Goal: Register for event/course

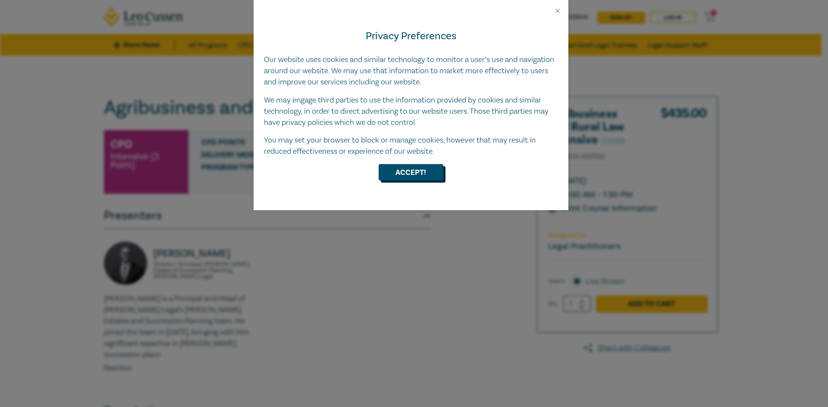
click at [409, 174] on button "Accept!" at bounding box center [411, 172] width 65 height 16
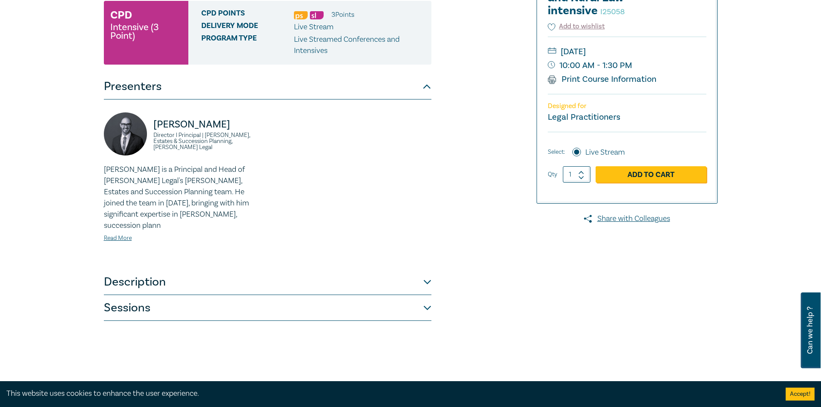
scroll to position [172, 0]
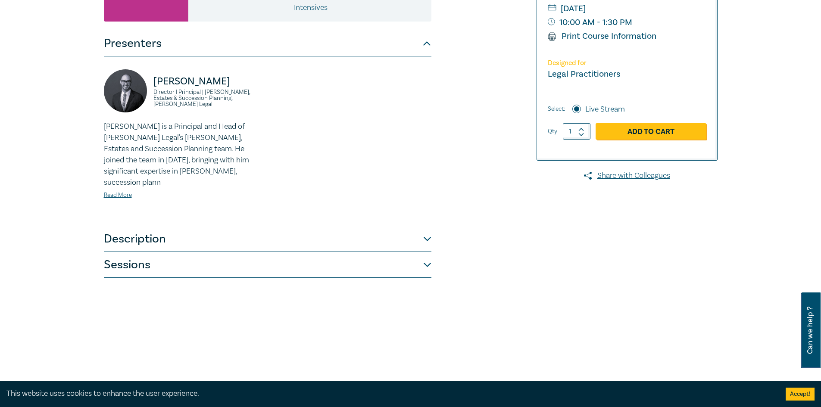
click at [385, 233] on button "Description" at bounding box center [268, 239] width 328 height 26
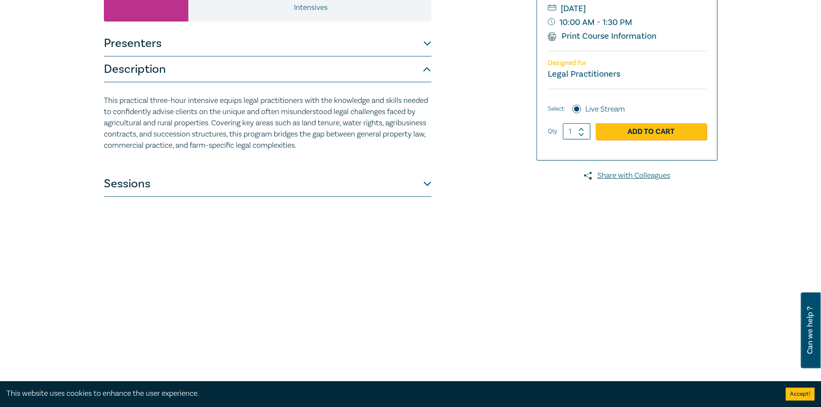
scroll to position [129, 0]
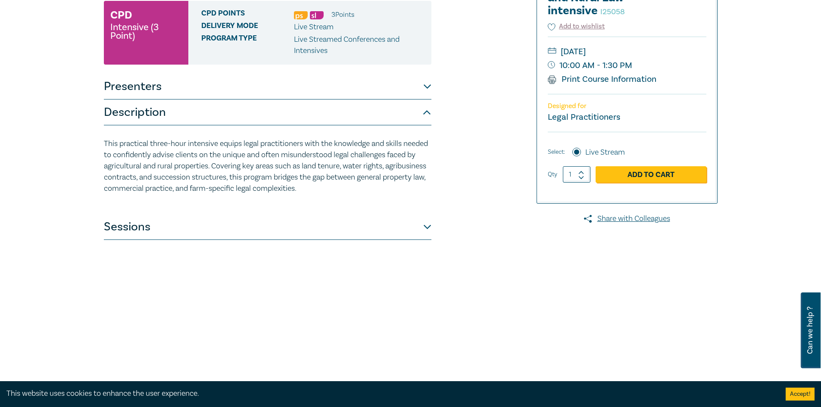
click at [385, 233] on button "Sessions" at bounding box center [268, 227] width 328 height 26
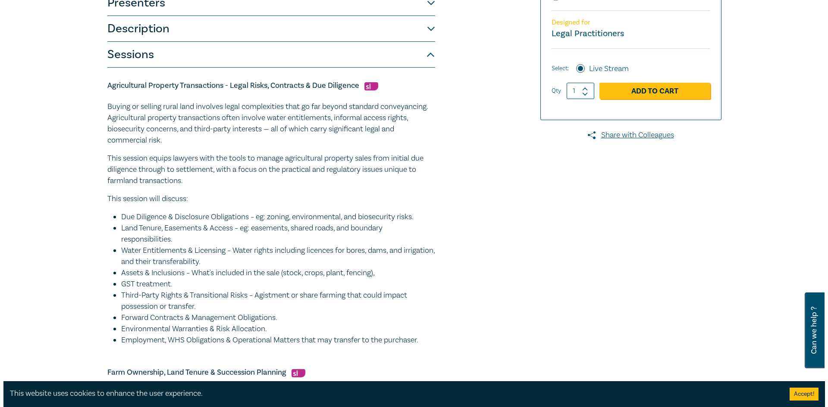
scroll to position [86, 0]
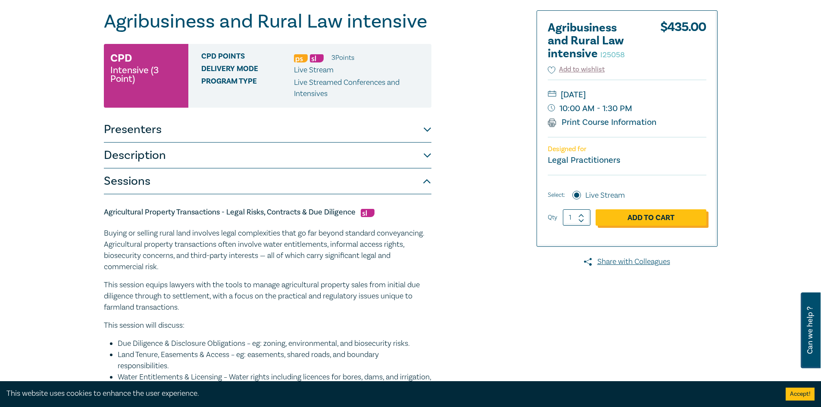
click at [647, 217] on link "Add to Cart" at bounding box center [651, 218] width 111 height 16
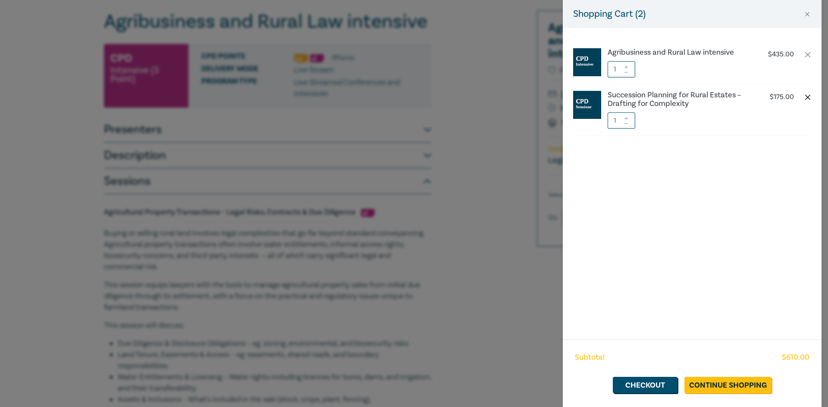
click at [807, 97] on button "button" at bounding box center [807, 97] width 7 height 7
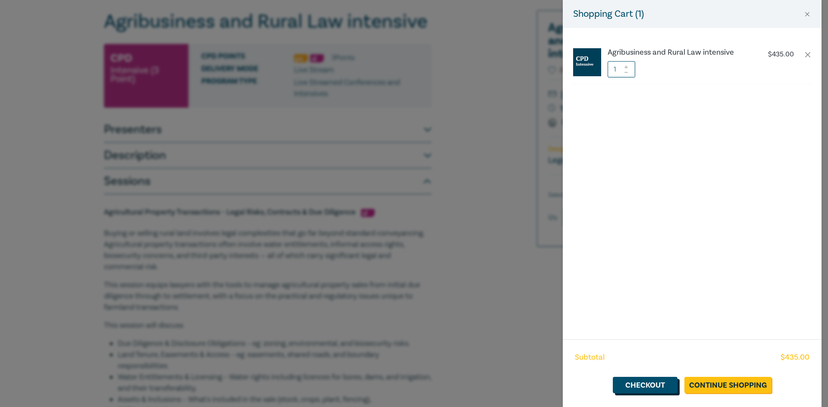
click at [653, 387] on link "Checkout" at bounding box center [645, 385] width 65 height 16
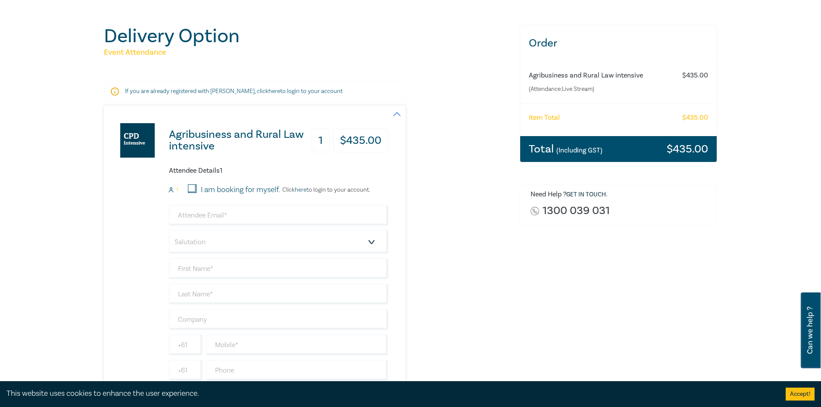
scroll to position [86, 0]
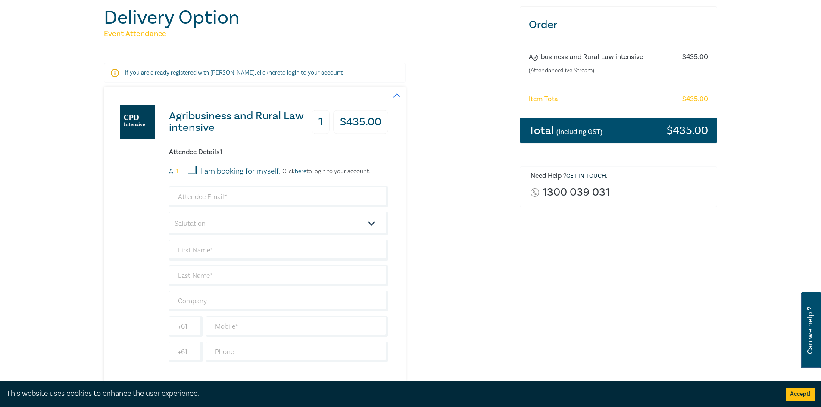
click at [191, 167] on input "I am booking for myself." at bounding box center [192, 170] width 9 height 9
checkbox input "true"
click at [305, 173] on link "here" at bounding box center [301, 172] width 12 height 8
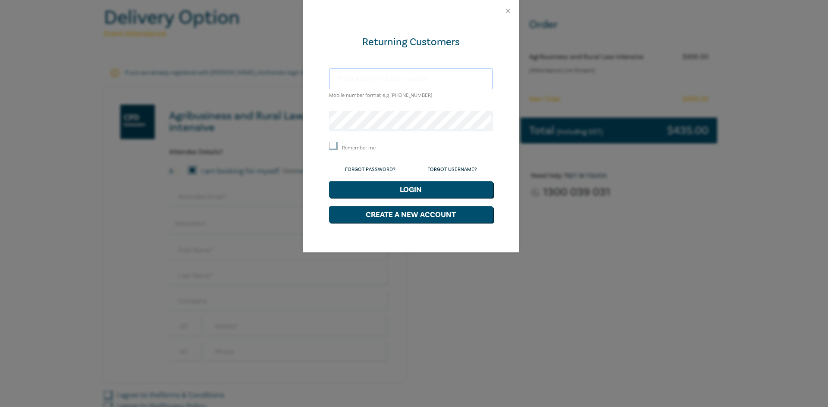
type input "accounts@littletonhackford.com.au"
click at [460, 77] on input "accounts@littletonhackford.com.au" at bounding box center [411, 79] width 164 height 21
drag, startPoint x: 456, startPoint y: 78, endPoint x: 333, endPoint y: 74, distance: 122.5
click at [333, 74] on input "accounts@littletonhackford.com.au" at bounding box center [411, 79] width 164 height 21
click at [507, 10] on button "Close" at bounding box center [508, 11] width 8 height 8
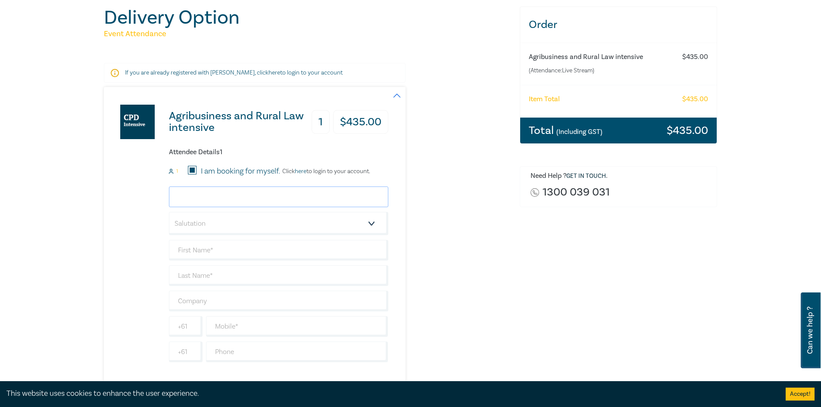
click at [216, 197] on input "email" at bounding box center [278, 197] width 219 height 21
type input "caitlinm@littletonhackford.com.au"
click at [233, 225] on select "Salutation Mr. Mrs. Ms. Miss Dr. Prof. Other" at bounding box center [278, 223] width 219 height 23
select select "Mrs."
click at [169, 212] on select "Salutation Mr. Mrs. Ms. Miss Dr. Prof. Other" at bounding box center [278, 223] width 219 height 23
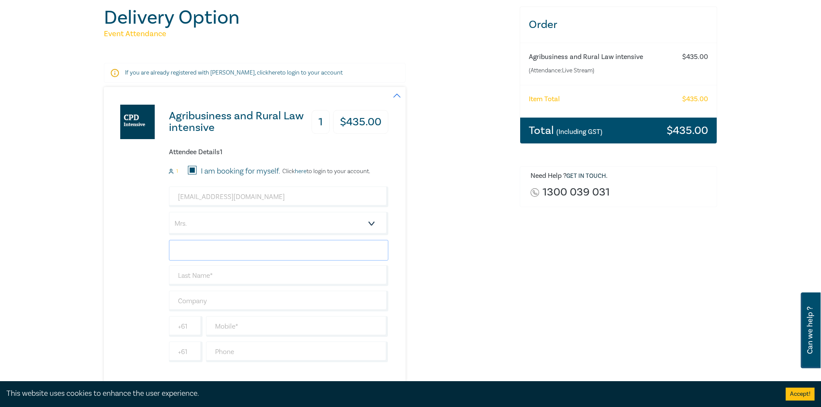
click at [215, 250] on input "text" at bounding box center [278, 250] width 219 height 21
type input "Caitlin"
type input "[PERSON_NAME]"
type input "[GEOGRAPHIC_DATA]"
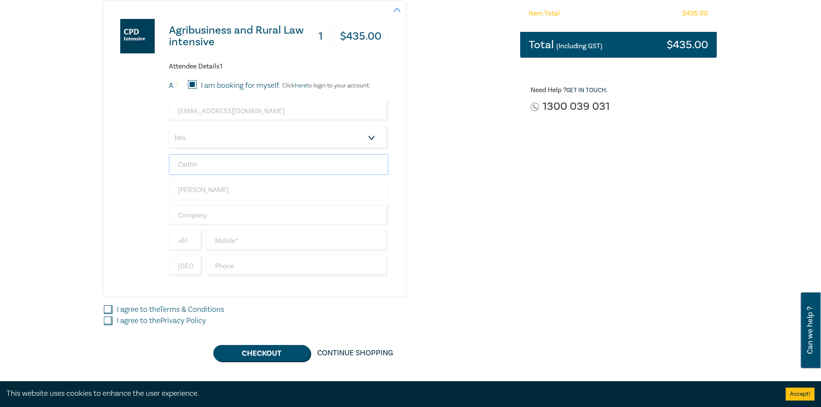
scroll to position [172, 0]
click at [200, 215] on input "text" at bounding box center [278, 215] width 219 height 21
type input "Littleton Hackford"
type input "0403647496"
click at [109, 309] on input "I agree to the Terms & Conditions" at bounding box center [108, 309] width 9 height 9
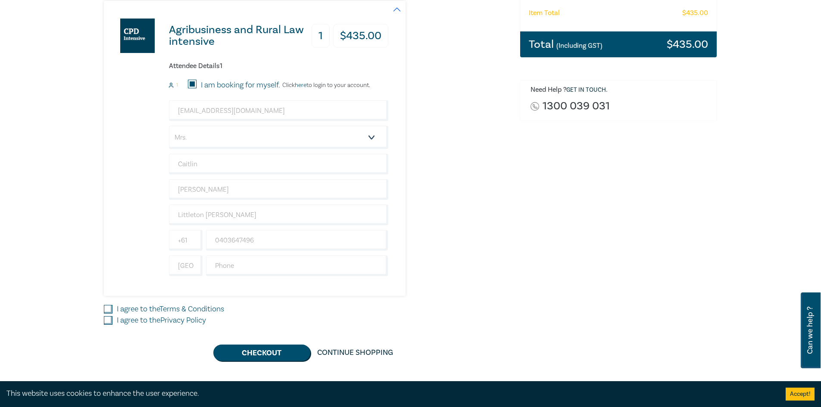
checkbox input "true"
click at [106, 319] on input "I agree to the Privacy Policy" at bounding box center [108, 320] width 9 height 9
checkbox input "true"
click at [260, 350] on button "Checkout" at bounding box center [261, 353] width 97 height 16
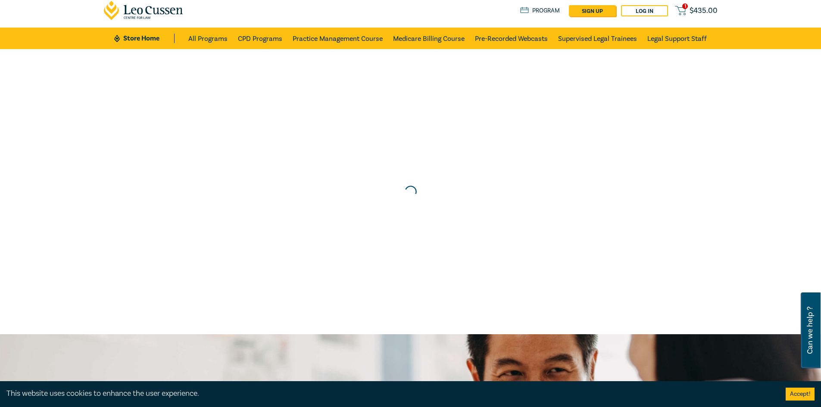
scroll to position [0, 0]
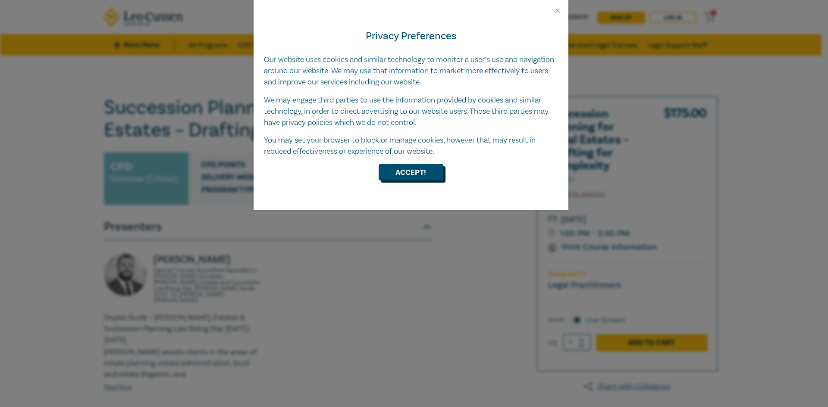
click at [421, 174] on button "Accept!" at bounding box center [411, 172] width 65 height 16
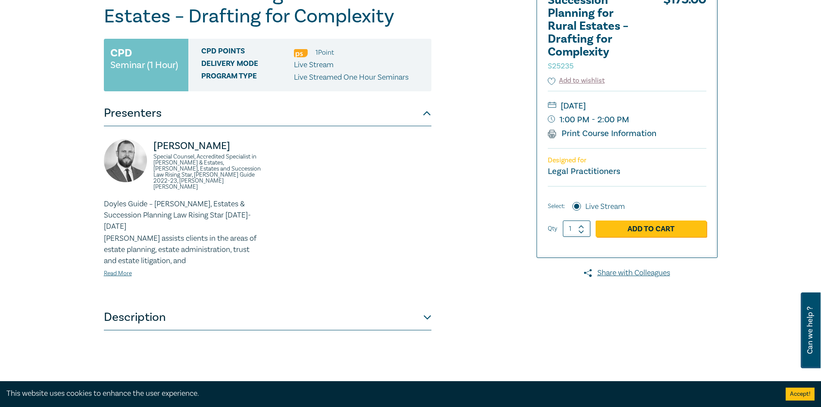
scroll to position [129, 0]
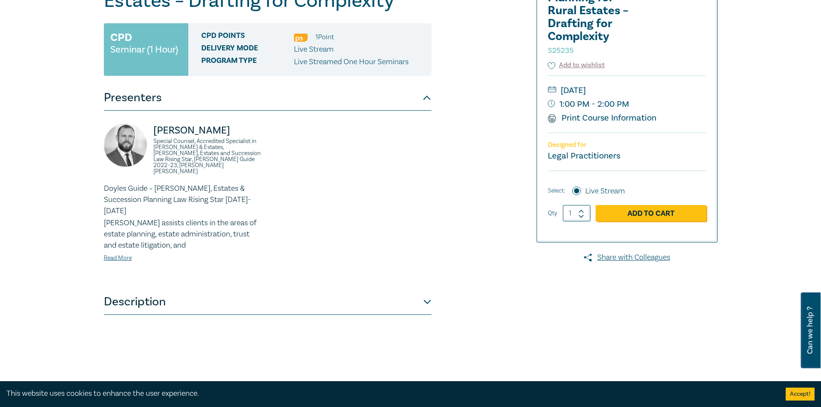
click at [417, 289] on button "Description" at bounding box center [268, 302] width 328 height 26
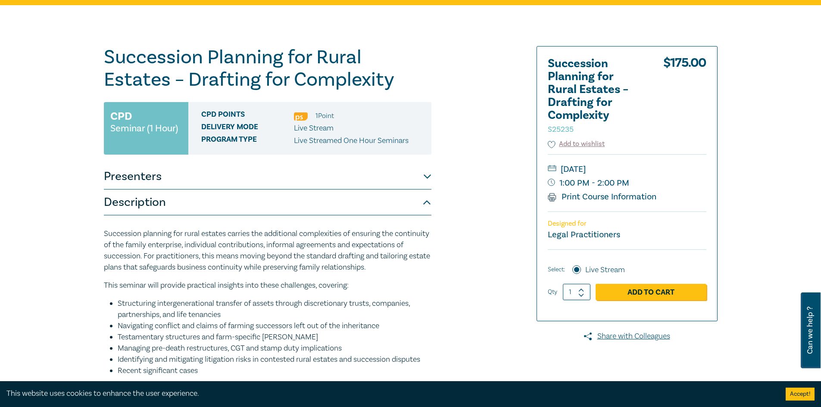
scroll to position [43, 0]
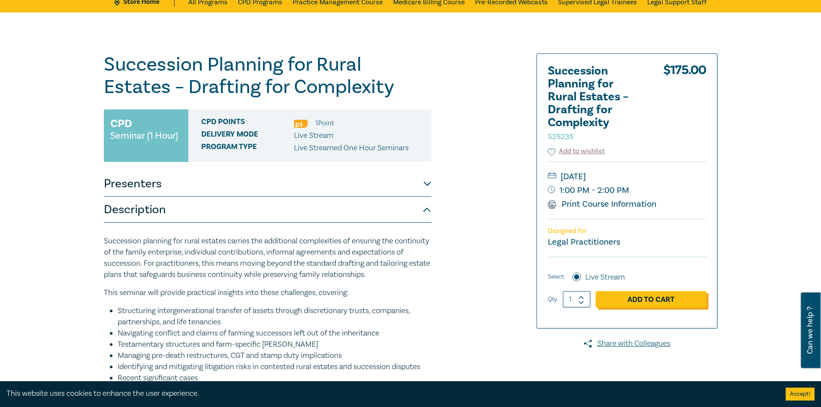
click at [664, 301] on link "Add to Cart" at bounding box center [651, 299] width 111 height 16
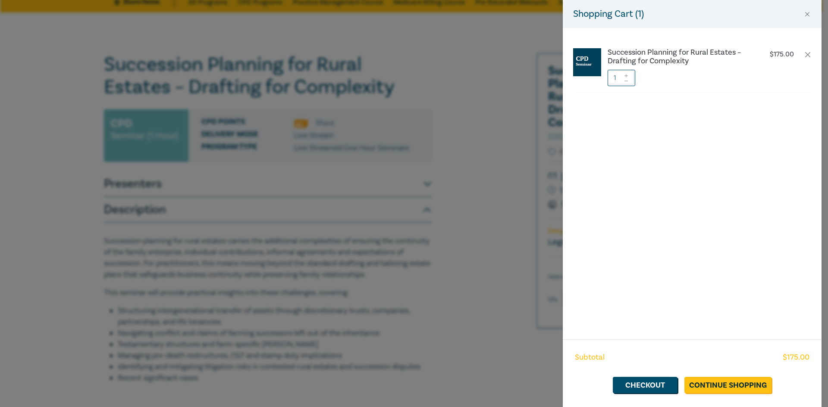
click at [518, 75] on div "Shopping Cart ( 1 ) Succession Planning for Rural Estates – Drafting for Comple…" at bounding box center [414, 203] width 828 height 407
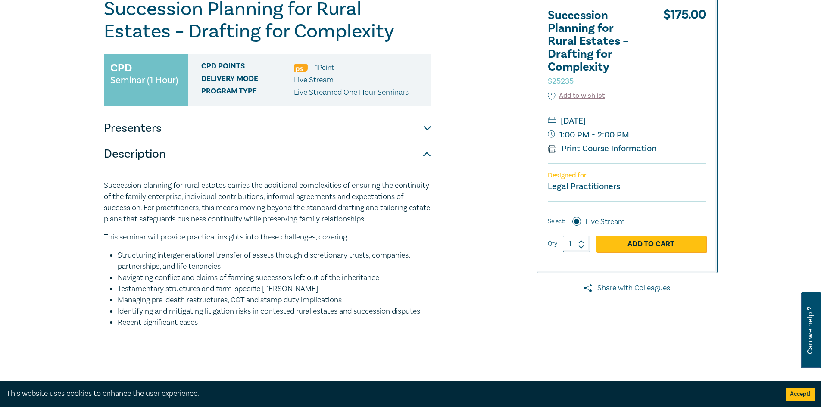
scroll to position [86, 0]
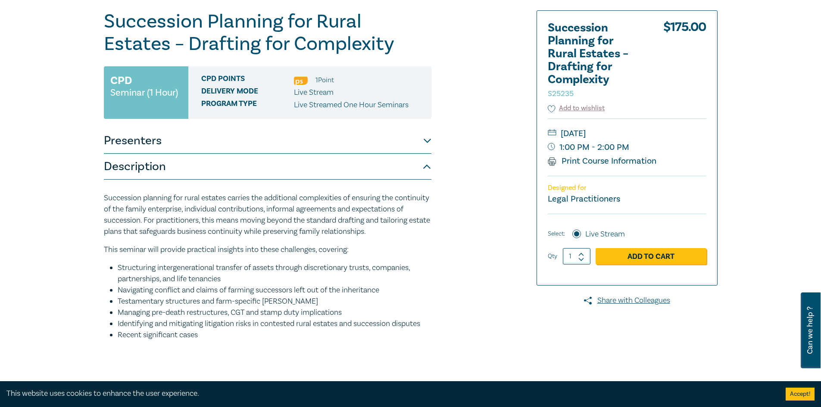
click at [423, 141] on button "Presenters" at bounding box center [268, 141] width 328 height 26
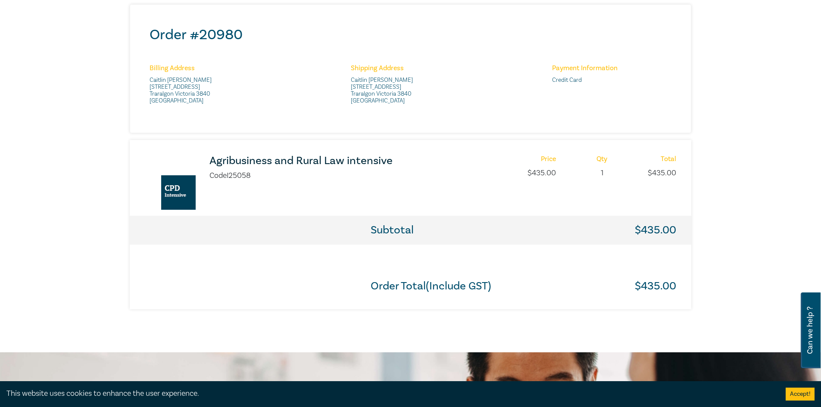
scroll to position [345, 0]
